Goal: Information Seeking & Learning: Learn about a topic

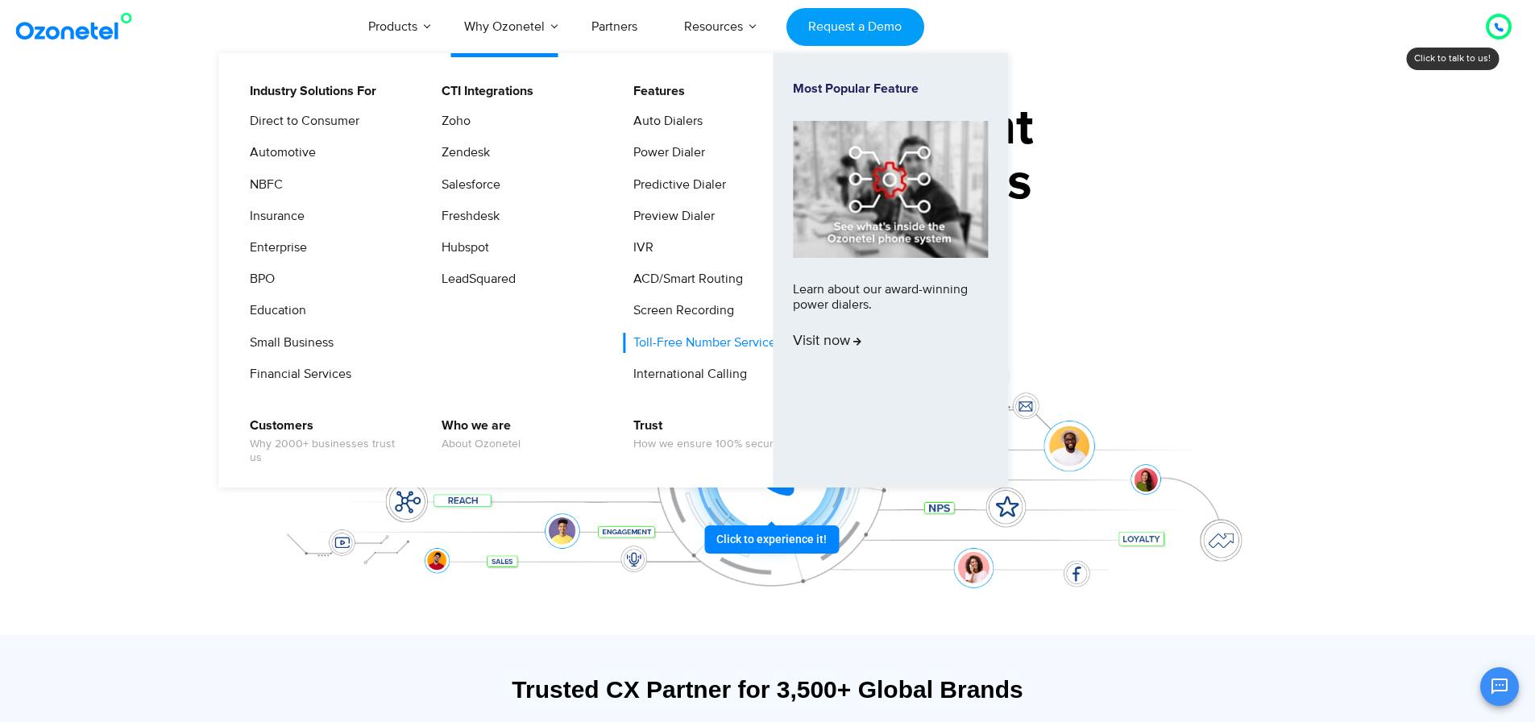
click at [693, 343] on link "Toll-Free Number Services" at bounding box center [703, 343] width 161 height 20
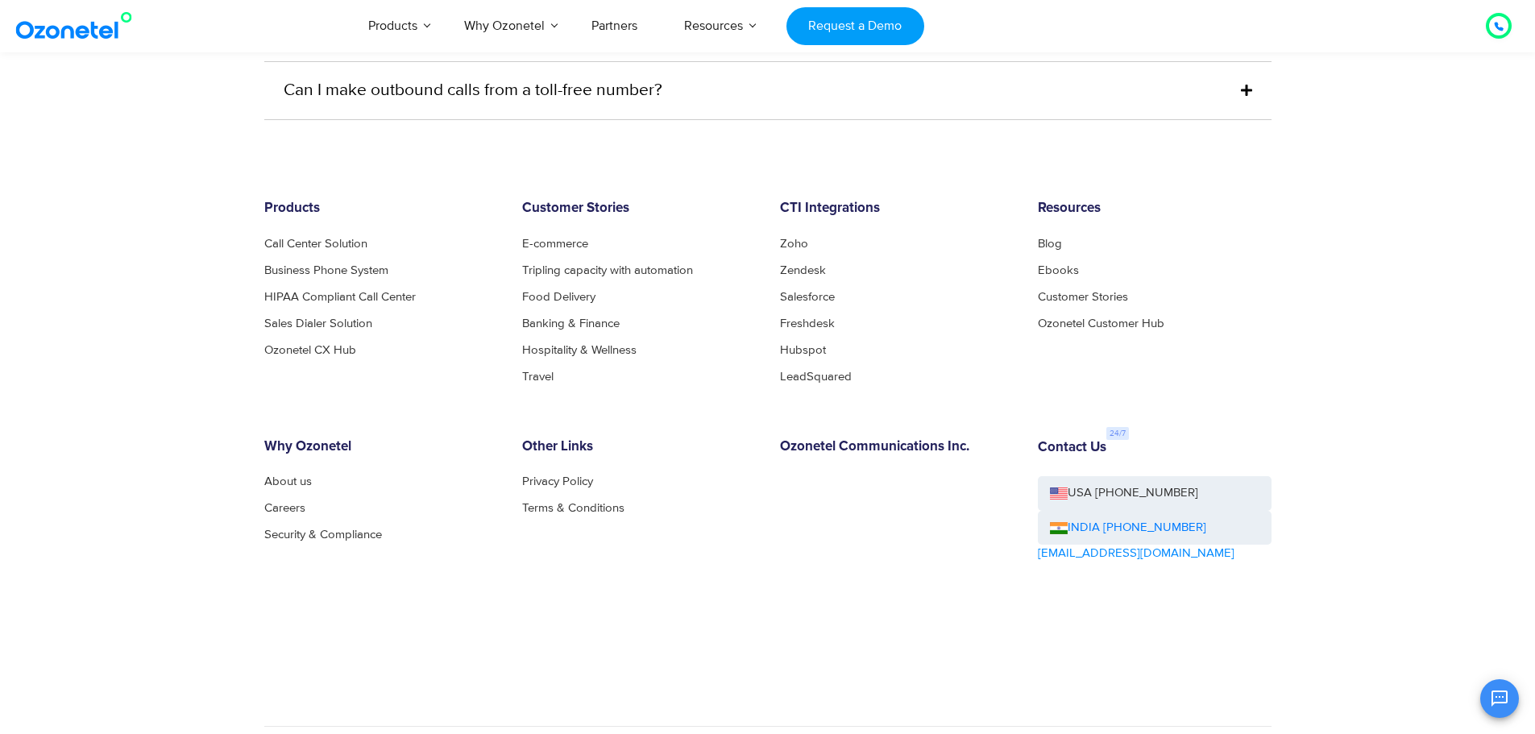
scroll to position [4978, 0]
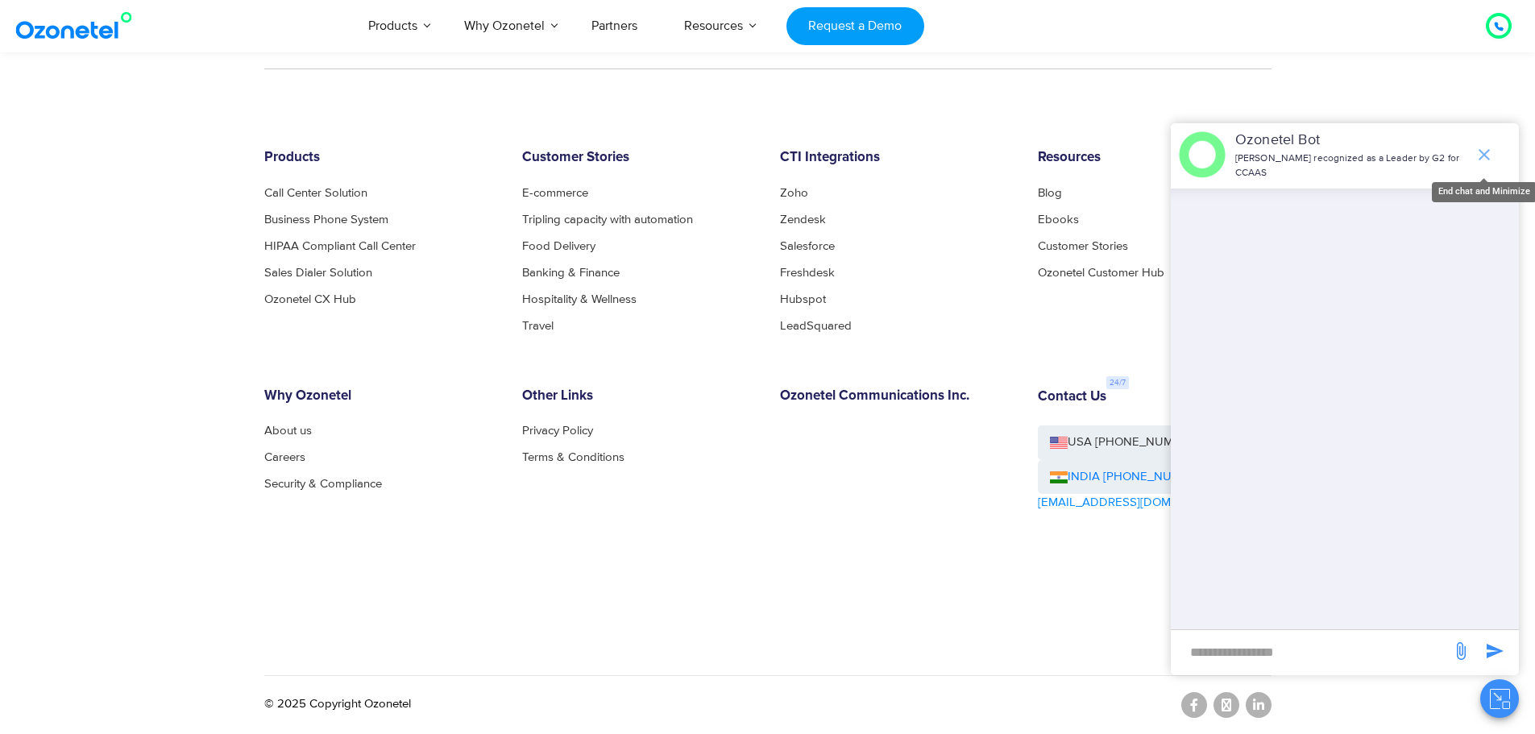
click at [1487, 155] on icon "end chat or minimize" at bounding box center [1484, 154] width 19 height 19
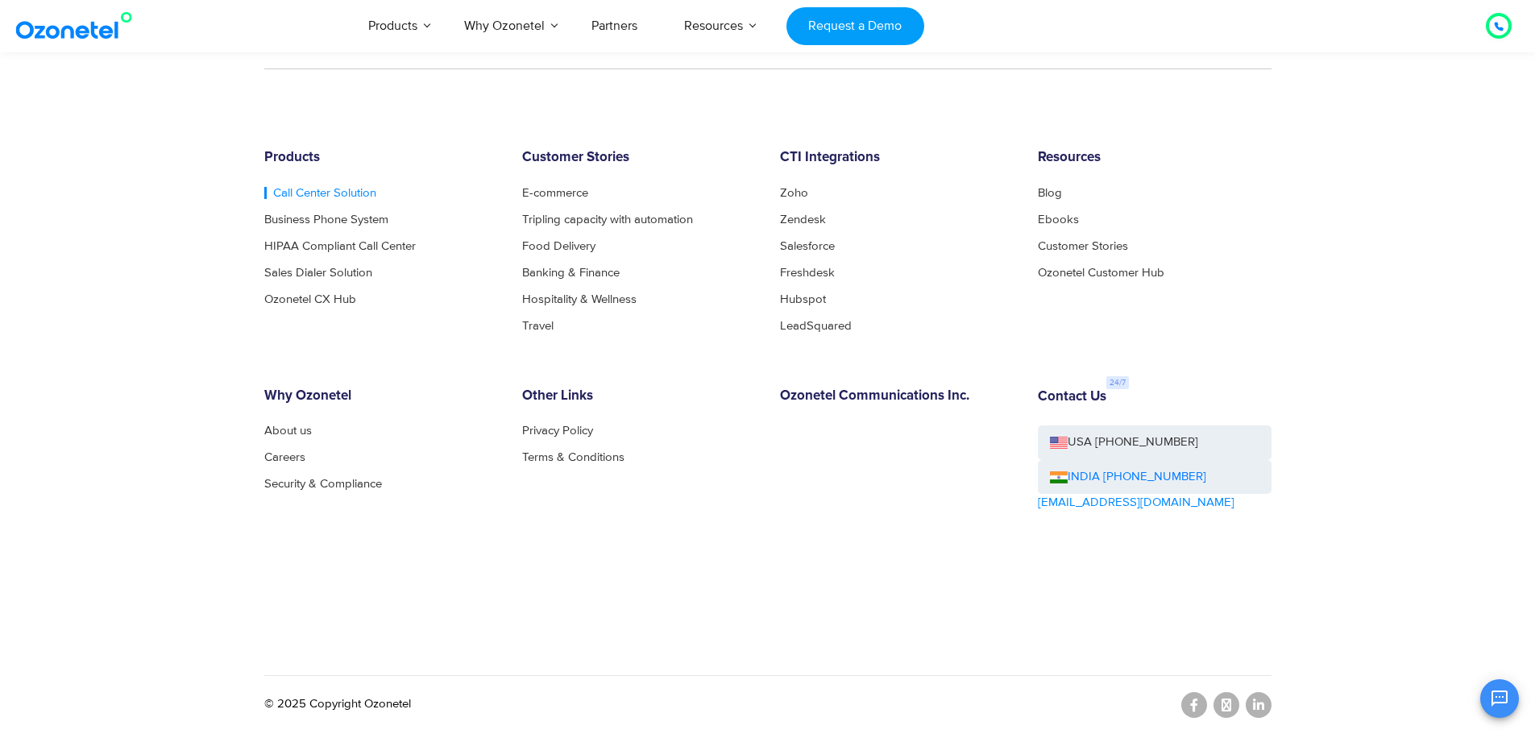
click at [322, 195] on link "Call Center Solution" at bounding box center [320, 193] width 112 height 12
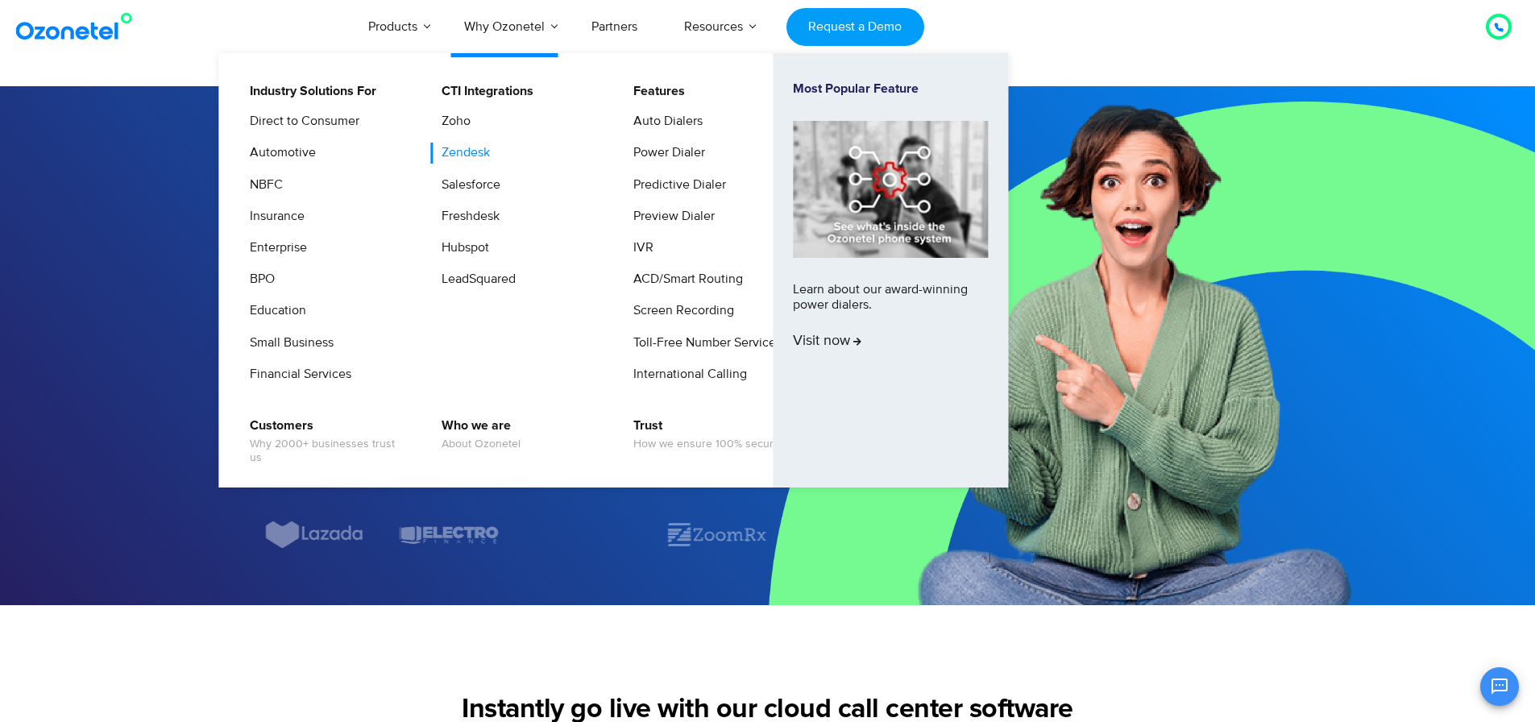
click at [463, 150] on link "Zendesk" at bounding box center [461, 153] width 61 height 20
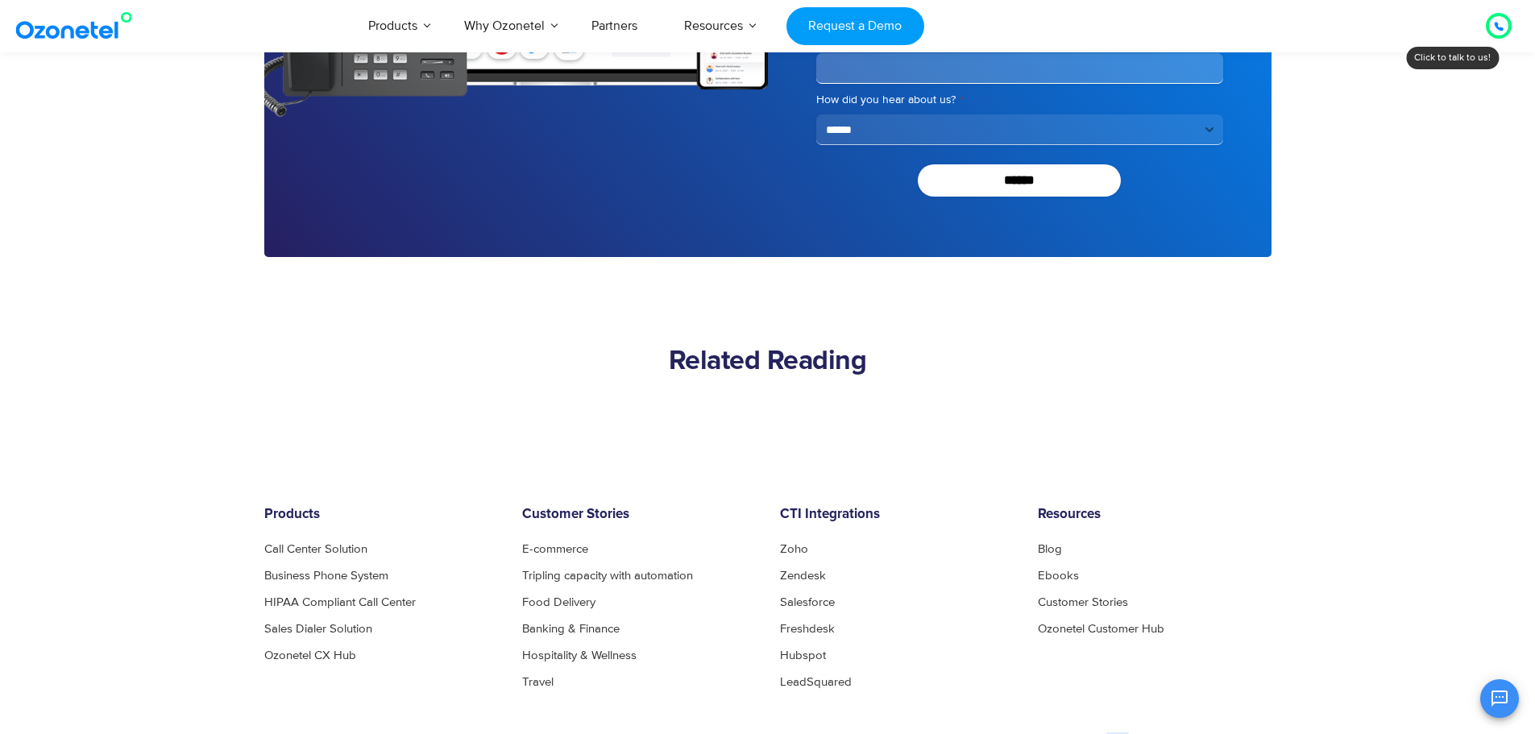
scroll to position [3708, 0]
